Goal: Information Seeking & Learning: Learn about a topic

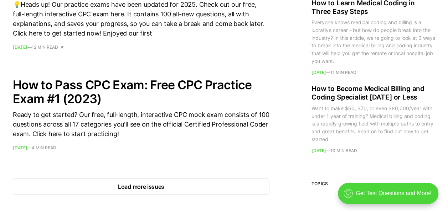
scroll to position [1037, 0]
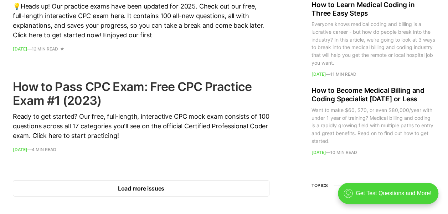
click at [130, 84] on h2 "How to Pass CPC Exam: Free CPC Practice Exam #1 (2023)" at bounding box center [141, 94] width 256 height 28
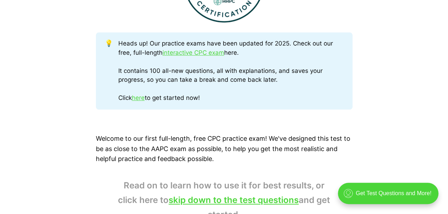
scroll to position [353, 0]
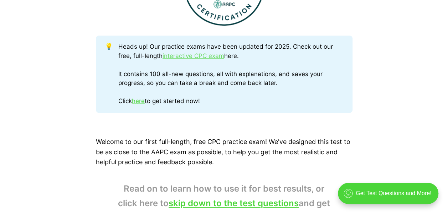
click at [183, 55] on link "interactive CPC exam" at bounding box center [193, 55] width 62 height 7
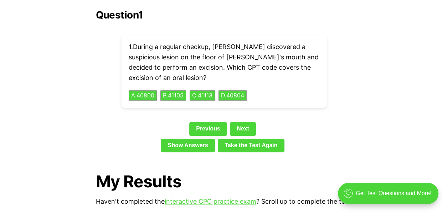
scroll to position [1638, 0]
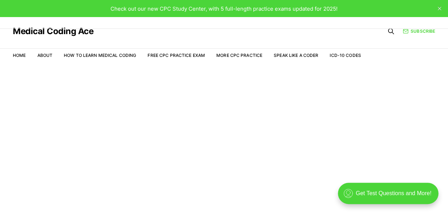
scroll to position [17, 0]
